Goal: Task Accomplishment & Management: Manage account settings

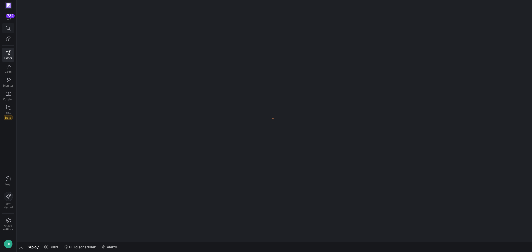
click at [12, 28] on span at bounding box center [7, 28] width 11 height 9
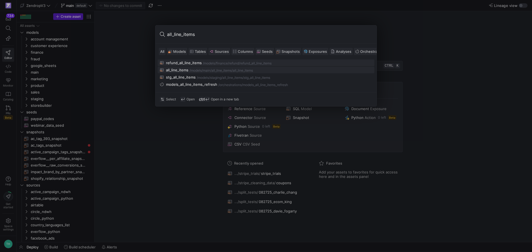
type input "all_line_items"
click at [219, 71] on div "main/all_line_items" at bounding box center [217, 71] width 29 height 4
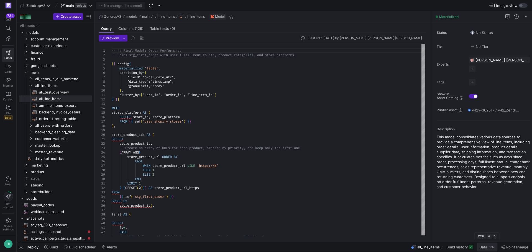
click at [486, 248] on span "Data" at bounding box center [483, 247] width 8 height 4
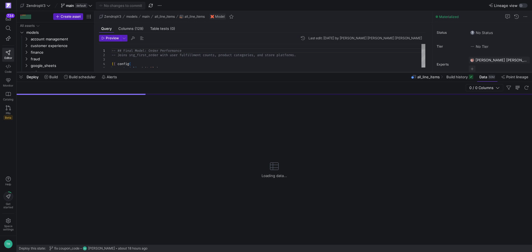
drag, startPoint x: 244, startPoint y: 151, endPoint x: 251, endPoint y: 72, distance: 79.2
click at [251, 72] on div at bounding box center [274, 72] width 515 height 2
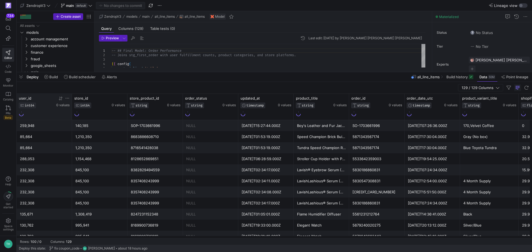
click at [68, 98] on icon at bounding box center [67, 98] width 4 height 4
click at [73, 115] on input "Filter Value" at bounding box center [93, 116] width 57 height 7
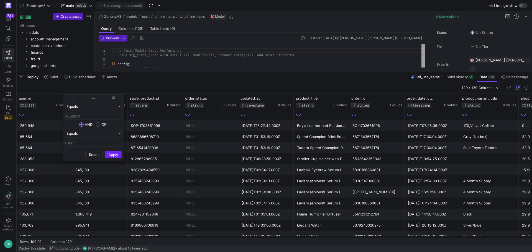
type input "4068810"
click at [113, 154] on button "Apply" at bounding box center [113, 154] width 17 height 7
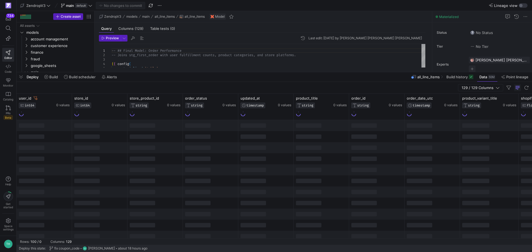
click at [139, 88] on div "129 / 129 Columns" at bounding box center [274, 88] width 515 height 12
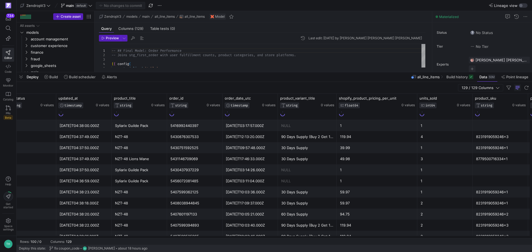
scroll to position [0, 190]
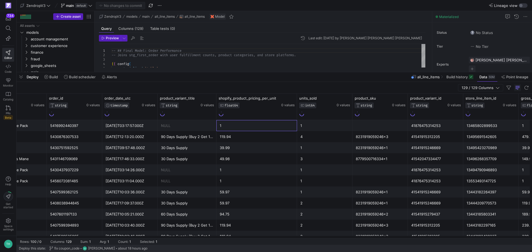
click at [233, 121] on div "1" at bounding box center [257, 125] width 74 height 11
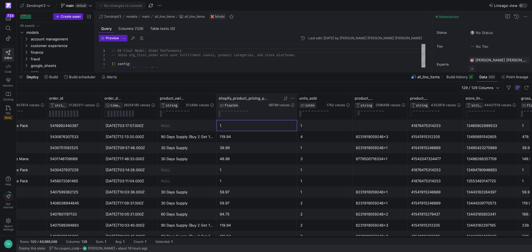
click at [285, 99] on icon at bounding box center [285, 99] width 2 height 4
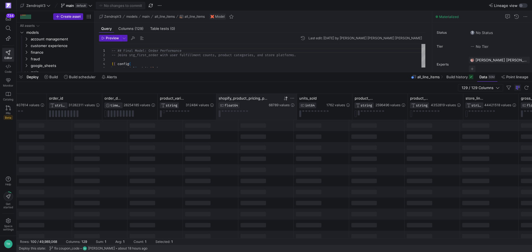
drag, startPoint x: 285, startPoint y: 99, endPoint x: 287, endPoint y: 101, distance: 3.3
click at [287, 101] on div "68789 values" at bounding box center [282, 101] width 26 height 11
click at [286, 100] on icon at bounding box center [285, 98] width 4 height 4
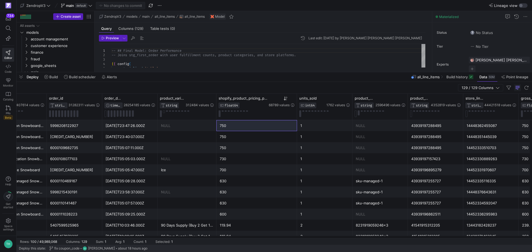
click at [266, 125] on div "750" at bounding box center [257, 125] width 74 height 11
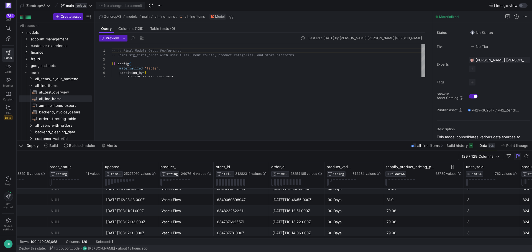
drag, startPoint x: 214, startPoint y: 71, endPoint x: 213, endPoint y: 140, distance: 68.7
click at [213, 140] on div at bounding box center [274, 141] width 515 height 2
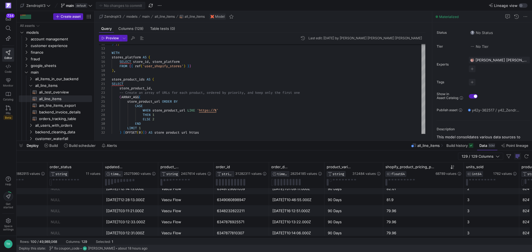
click at [207, 197] on div "Vascu Flow" at bounding box center [185, 200] width 49 height 11
click at [134, 196] on div "[DATE]T12:28:13.000Z" at bounding box center [130, 200] width 49 height 11
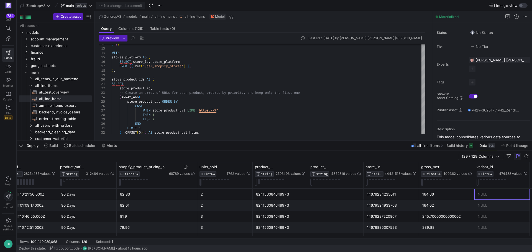
scroll to position [0, 457]
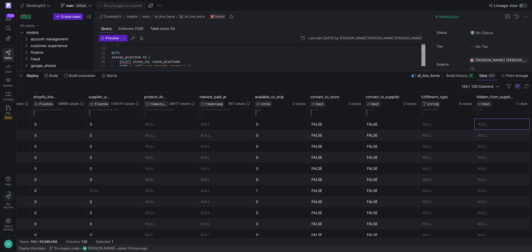
drag, startPoint x: 284, startPoint y: 140, endPoint x: 292, endPoint y: 70, distance: 70.6
click at [292, 70] on div at bounding box center [274, 71] width 515 height 2
click at [385, 127] on div "FALSE" at bounding box center [391, 124] width 49 height 11
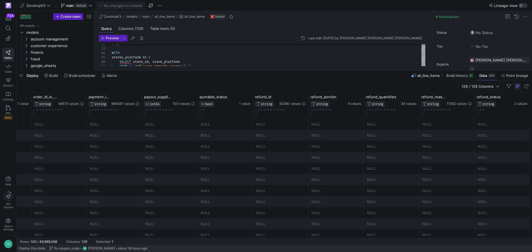
drag, startPoint x: 196, startPoint y: 236, endPoint x: 229, endPoint y: 236, distance: 33.8
click at [229, 236] on div "is_platform_product INT64 2 values is_redeemed BOOL 1 value order_id_in_supplie…" at bounding box center [274, 166] width 515 height 146
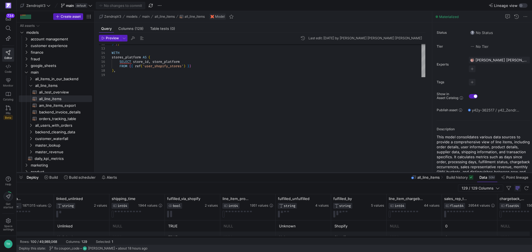
drag, startPoint x: 261, startPoint y: 71, endPoint x: 255, endPoint y: 173, distance: 102.1
click at [255, 173] on div at bounding box center [274, 173] width 515 height 2
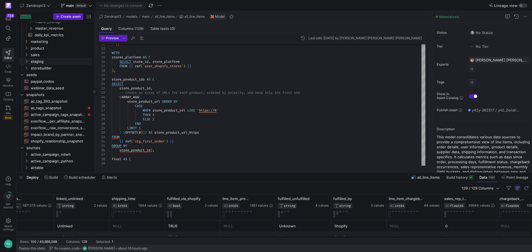
scroll to position [111, 0]
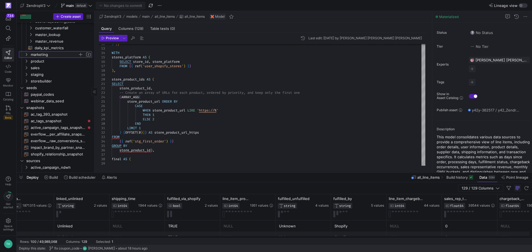
click at [44, 55] on span "marketing" at bounding box center [54, 55] width 47 height 6
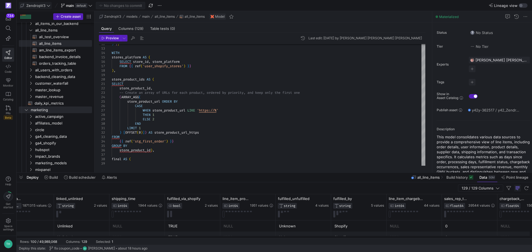
click at [31, 7] on span "ZendropV3" at bounding box center [35, 5] width 19 height 4
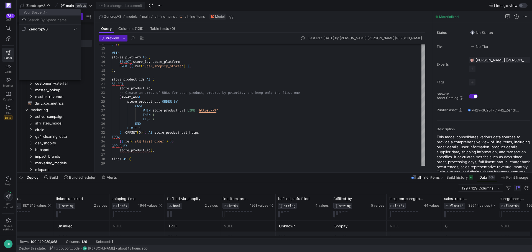
click at [32, 5] on div at bounding box center [266, 126] width 532 height 252
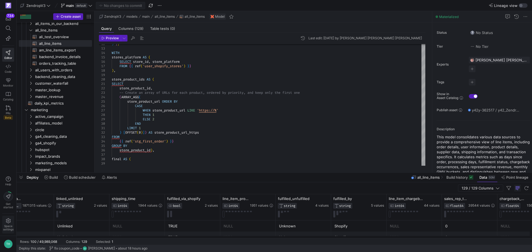
click at [10, 226] on span "Space settings" at bounding box center [8, 228] width 11 height 7
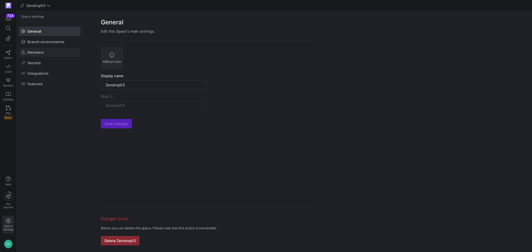
click at [49, 50] on span at bounding box center [49, 52] width 61 height 9
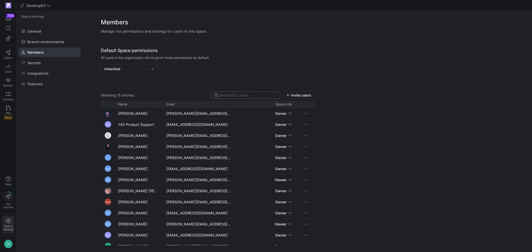
click at [228, 95] on input at bounding box center [247, 95] width 57 height 4
click at [291, 94] on span "Invite users" at bounding box center [301, 95] width 20 height 4
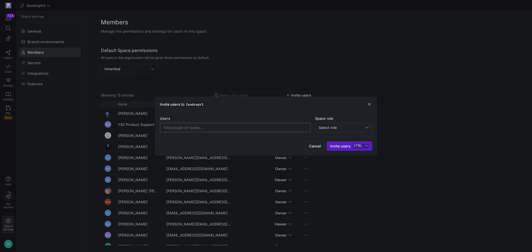
click at [267, 124] on div at bounding box center [234, 127] width 143 height 9
click at [207, 125] on div at bounding box center [234, 127] width 143 height 9
type input "[PERSON_NAME]"
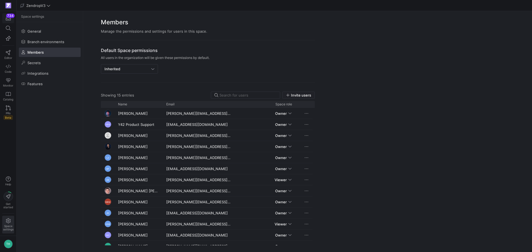
click at [8, 16] on div "734" at bounding box center [10, 16] width 9 height 4
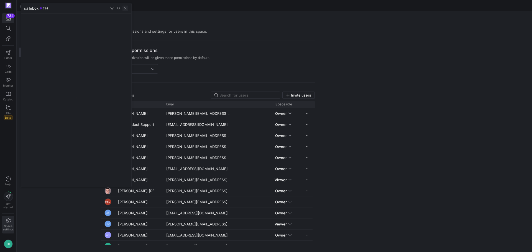
click at [125, 8] on span "button" at bounding box center [125, 9] width 6 height 6
